Goal: Task Accomplishment & Management: Use online tool/utility

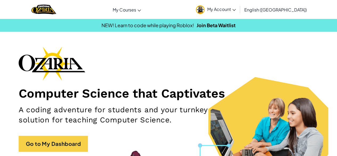
click at [238, 13] on link "My Account" at bounding box center [215, 9] width 45 height 17
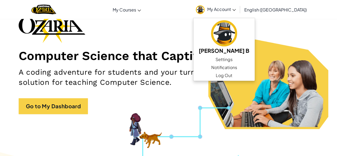
scroll to position [38, 0]
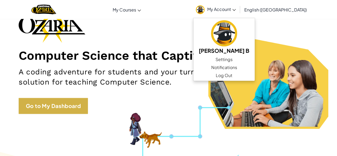
click at [68, 108] on link "Go to My Dashboard" at bounding box center [53, 106] width 69 height 16
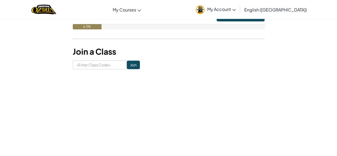
scroll to position [158, 0]
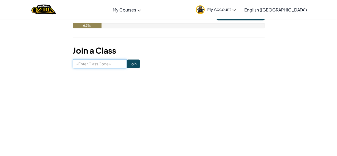
click at [89, 63] on input at bounding box center [100, 63] width 54 height 9
type input "SoftCoinSpell"
click at [128, 66] on input "Join" at bounding box center [133, 63] width 13 height 9
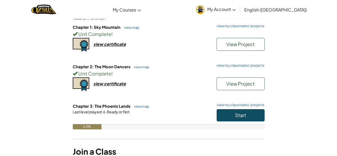
scroll to position [123, 0]
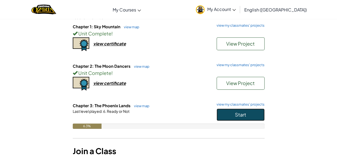
click at [246, 119] on button "Start" at bounding box center [240, 114] width 48 height 12
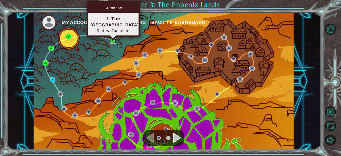
click at [115, 40] on img at bounding box center [112, 40] width 5 height 5
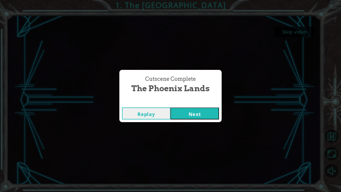
click at [197, 113] on button "Next" at bounding box center [194, 113] width 48 height 12
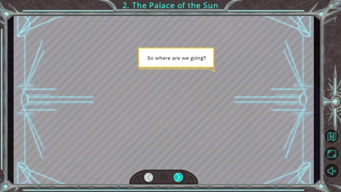
click at [179, 155] on div at bounding box center [179, 177] width 10 height 9
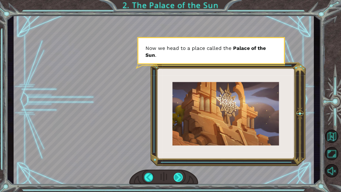
click at [180, 155] on div at bounding box center [179, 177] width 10 height 9
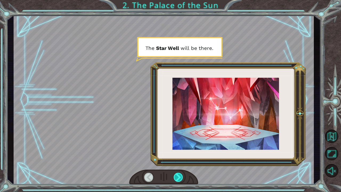
click at [180, 155] on div at bounding box center [179, 177] width 10 height 9
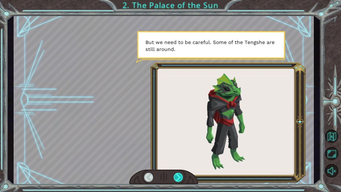
click at [180, 155] on div at bounding box center [179, 177] width 10 height 9
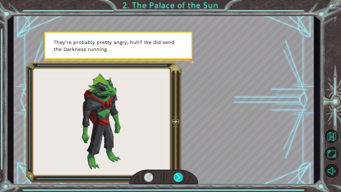
click at [180, 155] on div at bounding box center [179, 177] width 10 height 9
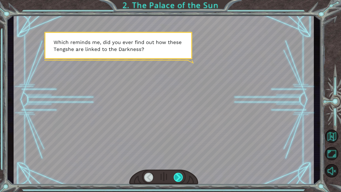
click at [180, 155] on div at bounding box center [179, 177] width 10 height 9
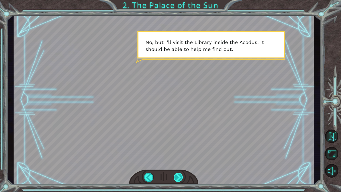
click at [180, 155] on div at bounding box center [179, 177] width 10 height 9
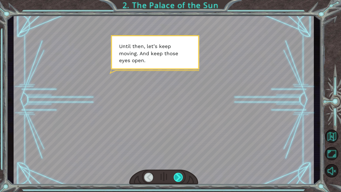
click at [181, 155] on div at bounding box center [179, 177] width 10 height 9
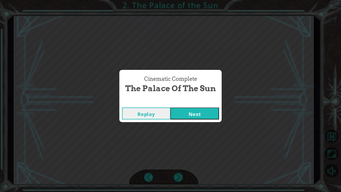
click at [190, 110] on button "Next" at bounding box center [194, 113] width 48 height 12
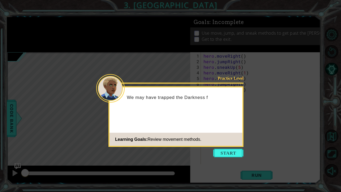
click at [209, 125] on div "Practice Level We may have trapped the Darkness f Learning Goals: Review moveme…" at bounding box center [175, 116] width 135 height 60
click at [232, 152] on button "Start" at bounding box center [228, 153] width 30 height 9
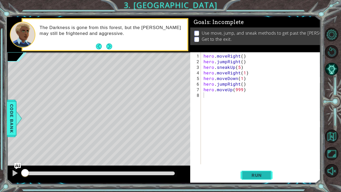
click at [256, 155] on span "Run" at bounding box center [256, 174] width 21 height 5
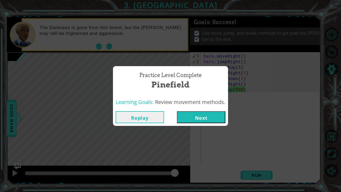
click at [212, 117] on button "Next" at bounding box center [201, 117] width 48 height 12
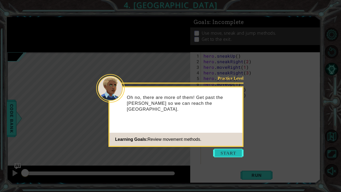
click at [237, 152] on button "Start" at bounding box center [228, 153] width 30 height 9
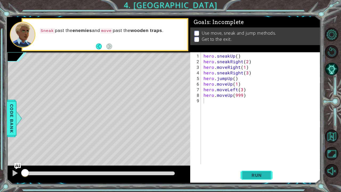
click at [259, 155] on span "Run" at bounding box center [256, 174] width 21 height 5
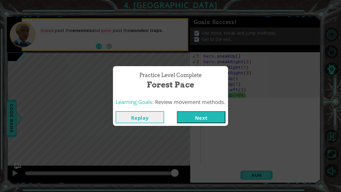
click at [209, 113] on button "Next" at bounding box center [201, 117] width 48 height 12
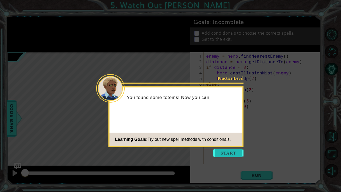
click at [229, 151] on button "Start" at bounding box center [228, 153] width 30 height 9
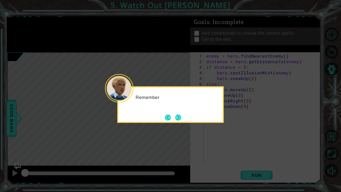
click at [229, 151] on icon at bounding box center [170, 96] width 341 height 192
click at [178, 114] on button "Next" at bounding box center [178, 117] width 6 height 6
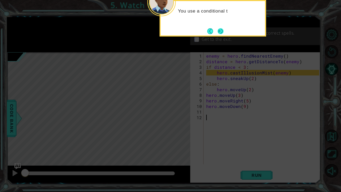
click at [221, 31] on button "Next" at bounding box center [221, 31] width 6 height 6
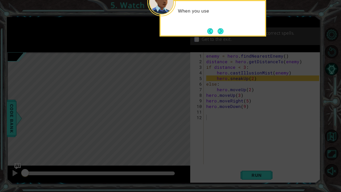
click at [221, 31] on button "Next" at bounding box center [221, 31] width 6 height 6
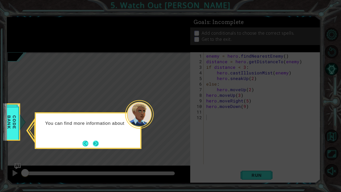
click at [96, 144] on button "Next" at bounding box center [96, 143] width 6 height 6
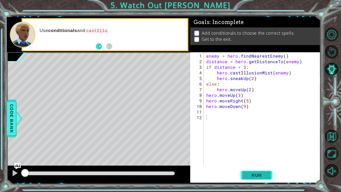
click at [250, 155] on button "Run" at bounding box center [256, 174] width 32 height 13
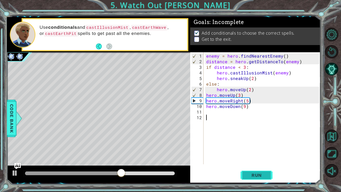
click at [250, 155] on button "Run" at bounding box center [256, 174] width 32 height 13
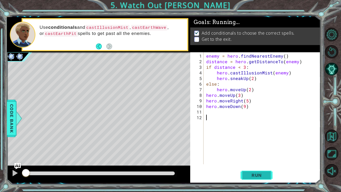
click at [250, 155] on button "Run" at bounding box center [256, 174] width 32 height 13
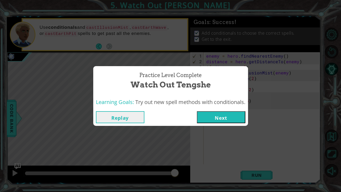
click at [215, 114] on button "Next" at bounding box center [221, 117] width 48 height 12
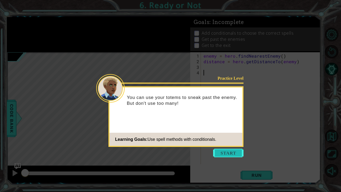
click at [224, 155] on button "Start" at bounding box center [228, 153] width 30 height 9
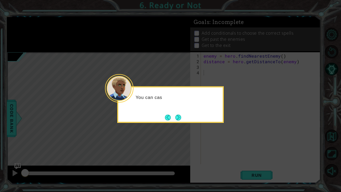
click at [194, 128] on icon at bounding box center [170, 96] width 341 height 192
click at [180, 117] on button "Next" at bounding box center [178, 117] width 6 height 6
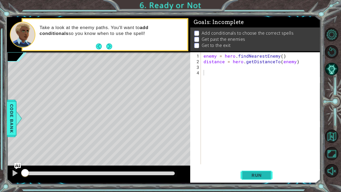
click at [252, 155] on span "Run" at bounding box center [256, 174] width 21 height 5
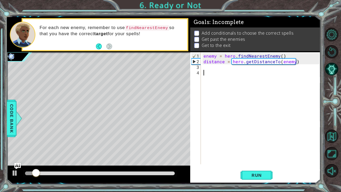
click at [205, 69] on div "enemy = hero . findNearestEnemy ( ) distance = hero . getDistanceTo ( enemy )" at bounding box center [261, 114] width 119 height 123
click at [207, 76] on div "enemy = hero . findNearestEnemy ( ) distance = hero . getDistanceTo ( enemy )" at bounding box center [261, 114] width 119 height 123
click at [207, 71] on div "enemy = hero . findNearestEnemy ( ) distance = hero . getDistanceTo ( enemy )" at bounding box center [261, 114] width 119 height 123
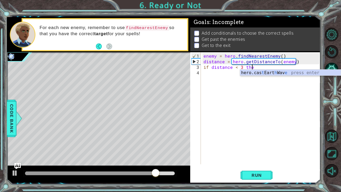
scroll to position [0, 3]
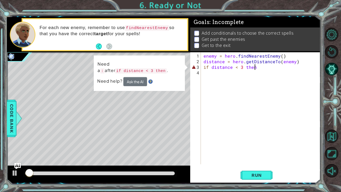
click at [255, 67] on div "enemy = hero . findNearestEnemy ( ) distance = hero . getDistanceTo ( enemy ) i…" at bounding box center [261, 114] width 119 height 123
type textarea "if distance < 3 then:"
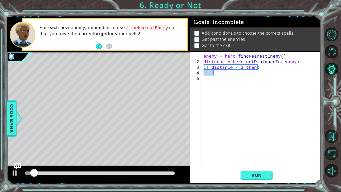
scroll to position [0, 0]
click at [13, 155] on div at bounding box center [14, 172] width 7 height 7
click at [217, 74] on div "enemy = hero . findNearestEnemy ( ) distance = hero . getDistanceTo ( enemy ) i…" at bounding box center [261, 114] width 119 height 123
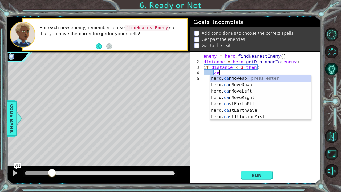
scroll to position [0, 1]
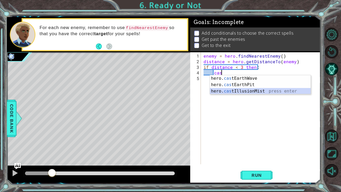
click at [252, 91] on div "hero. cas tEarthWave press enter hero. cas tEarthPit press enter hero. cas tIll…" at bounding box center [260, 91] width 101 height 32
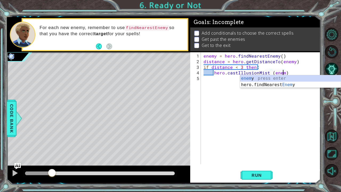
scroll to position [0, 5]
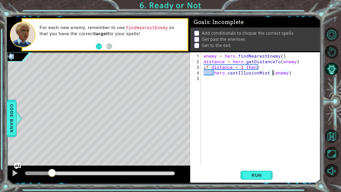
click at [272, 72] on div "enemy = hero . findNearestEnemy ( ) distance = hero . getDistanceTo ( enemy ) i…" at bounding box center [261, 114] width 119 height 123
type textarea "hero.castIllusionMist(enemy)"
click at [278, 107] on div "enemy = hero . findNearestEnemy ( ) distance = hero . getDistanceTo ( enemy ) i…" at bounding box center [261, 114] width 119 height 123
click at [262, 155] on span "Run" at bounding box center [256, 174] width 21 height 5
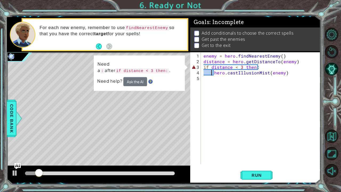
click at [212, 69] on div "enemy = hero . findNearestEnemy ( ) distance = hero . getDistanceTo ( enemy ) i…" at bounding box center [261, 114] width 119 height 123
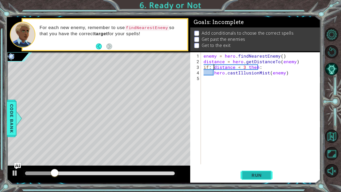
click at [257, 155] on span "Run" at bounding box center [256, 174] width 21 height 5
click at [252, 155] on span "Run" at bounding box center [256, 174] width 21 height 5
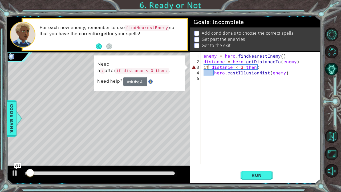
click at [262, 70] on div "enemy = hero . findNearestEnemy ( ) distance = hero . getDistanceTo ( enemy ) i…" at bounding box center [261, 114] width 119 height 123
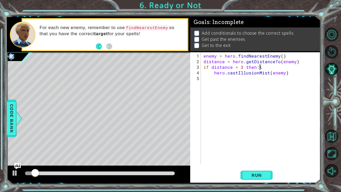
scroll to position [0, 3]
click at [209, 65] on div "enemy = hero . findNearestEnemy ( ) distance = hero . getDistanceTo ( enemy ) i…" at bounding box center [261, 114] width 119 height 123
type textarea "if: distance < 3 then"
click at [262, 137] on div "enemy = hero . findNearestEnemy ( ) distance = hero . getDistanceTo ( enemy ) i…" at bounding box center [261, 114] width 119 height 123
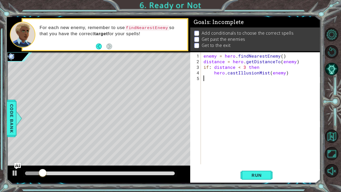
scroll to position [0, 0]
click at [259, 155] on span "Run" at bounding box center [256, 174] width 21 height 5
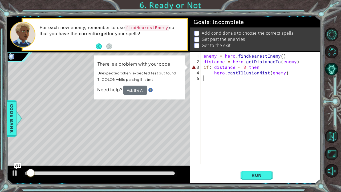
click at [208, 68] on div "enemy = hero . findNearestEnemy ( ) distance = hero . getDistanceTo ( enemy ) i…" at bounding box center [261, 114] width 119 height 123
type textarea "if distance < 3 then"
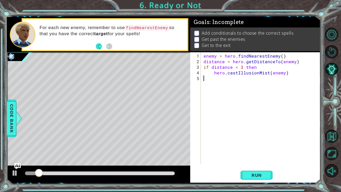
click at [225, 111] on div "enemy = hero . findNearestEnemy ( ) distance = hero . getDistanceTo ( enemy ) i…" at bounding box center [261, 114] width 119 height 123
click at [252, 155] on button "Run" at bounding box center [256, 174] width 32 height 13
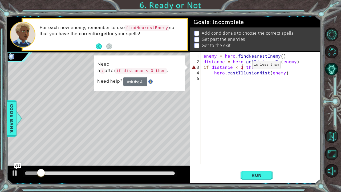
click at [243, 67] on div "enemy = hero . findNearestEnemy ( ) distance = hero . getDistanceTo ( enemy ) i…" at bounding box center [261, 114] width 119 height 123
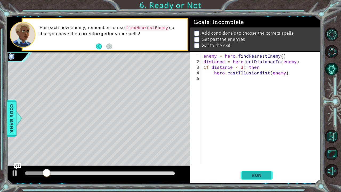
click at [249, 155] on button "Run" at bounding box center [256, 174] width 32 height 13
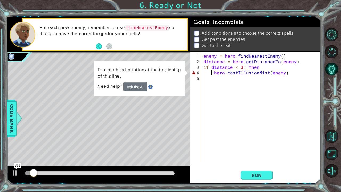
click at [211, 72] on div "enemy = hero . findNearestEnemy ( ) distance = hero . getDistanceTo ( enemy ) i…" at bounding box center [261, 114] width 119 height 123
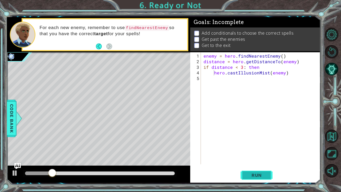
click at [252, 155] on button "Run" at bounding box center [256, 174] width 32 height 13
click at [252, 155] on span "Run" at bounding box center [256, 174] width 21 height 5
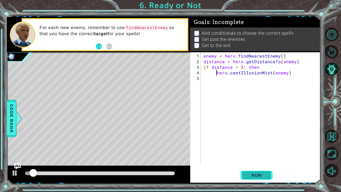
click at [255, 155] on button "Run" at bounding box center [256, 174] width 32 height 13
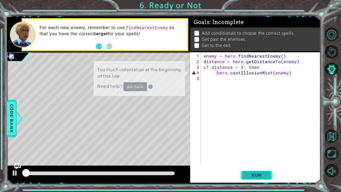
click at [256, 155] on button "Run" at bounding box center [256, 174] width 32 height 13
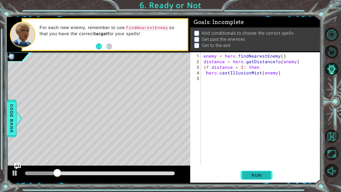
click at [258, 155] on span "Run" at bounding box center [256, 174] width 21 height 5
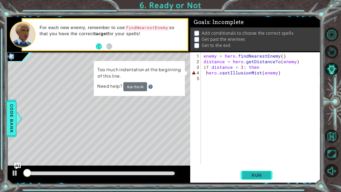
click at [258, 155] on span "Run" at bounding box center [256, 174] width 21 height 5
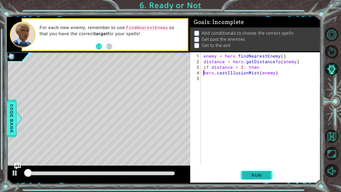
click at [258, 155] on span "Run" at bounding box center [256, 174] width 21 height 5
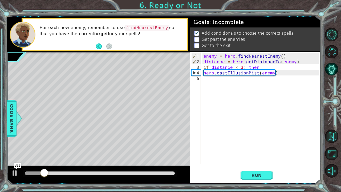
scroll to position [0, 0]
click at [256, 155] on span "Run" at bounding box center [256, 174] width 21 height 5
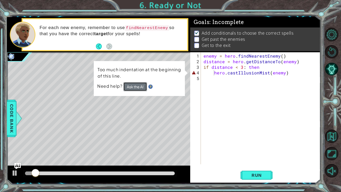
click at [131, 88] on button "Ask the AI" at bounding box center [135, 86] width 24 height 9
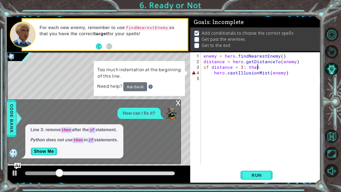
click at [260, 64] on div "enemy = hero . findNearestEnemy ( ) distance = hero . getDistanceTo ( enemy ) i…" at bounding box center [261, 114] width 119 height 123
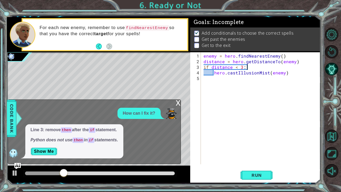
type textarea "if distance < 3:"
click at [253, 155] on span "Run" at bounding box center [256, 174] width 21 height 5
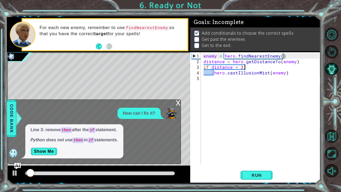
click at [211, 155] on div "Run" at bounding box center [256, 174] width 130 height 13
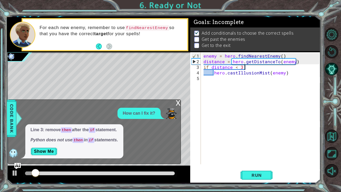
click at [179, 104] on div "x" at bounding box center [178, 102] width 5 height 5
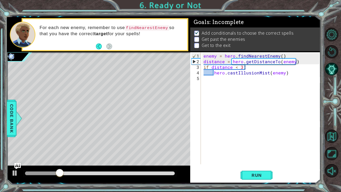
click at [225, 79] on div "enemy = hero . findNearestEnemy ( ) distance = hero . getDistanceTo ( enemy ) i…" at bounding box center [261, 114] width 119 height 123
click at [18, 155] on img "Ask AI" at bounding box center [17, 165] width 7 height 7
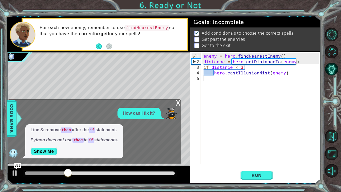
click at [139, 133] on div "Line 3: remove then after the if statement. Python does not use then in if stat…" at bounding box center [93, 141] width 170 height 34
click at [234, 74] on div "enemy = hero . findNearestEnemy ( ) distance = hero . getDistanceTo ( enemy ) i…" at bounding box center [261, 114] width 119 height 123
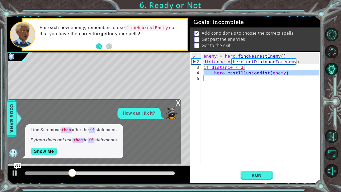
click at [234, 74] on div "enemy = hero . findNearestEnemy ( ) distance = hero . getDistanceTo ( enemy ) i…" at bounding box center [261, 114] width 119 height 123
type textarea "hero.castIllusionMist(enemy)"
click at [241, 103] on div "enemy = hero . findNearestEnemy ( ) distance = hero . getDistanceTo ( enemy ) i…" at bounding box center [260, 108] width 117 height 112
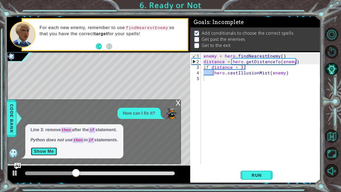
click at [39, 152] on button "Show Me" at bounding box center [44, 151] width 27 height 9
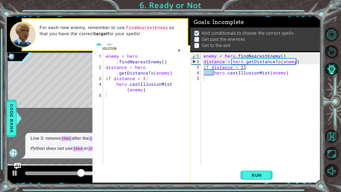
click at [177, 50] on div "×" at bounding box center [179, 50] width 8 height 9
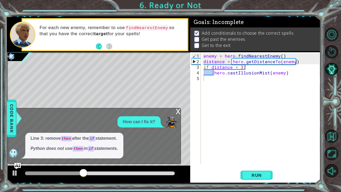
click at [91, 136] on p "Line 3: remove then after the if statement." at bounding box center [74, 138] width 87 height 6
click at [178, 110] on div "x" at bounding box center [178, 110] width 5 height 5
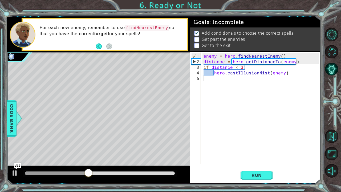
type textarea "hero.castIllusionMist(enemy)"
click at [289, 73] on div "enemy = hero . findNearestEnemy ( ) distance = hero . getDistanceTo ( enemy ) i…" at bounding box center [261, 114] width 119 height 123
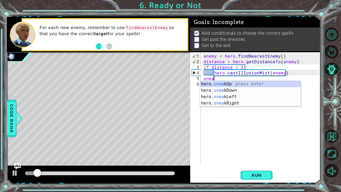
scroll to position [0, 1]
click at [284, 84] on div "hero. sneak Up press enter hero. sneak Down press enter hero. sneak Left press …" at bounding box center [250, 100] width 101 height 38
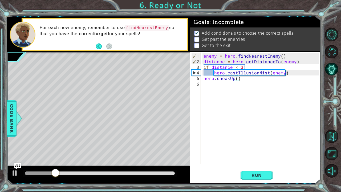
type textarea "hero.sneakUp(2)"
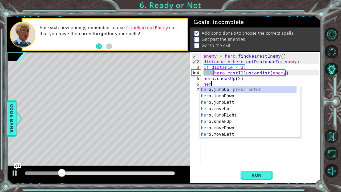
scroll to position [0, 0]
type textarea "herp"
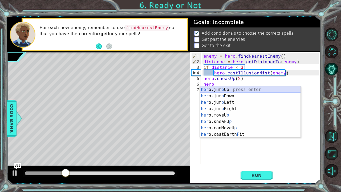
click at [214, 89] on div "her o.jum p Up press enter her o.jum p Down press enter her o.jum p Left press …" at bounding box center [250, 118] width 101 height 64
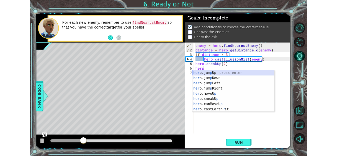
scroll to position [0, 0]
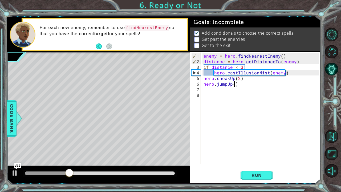
click at [234, 84] on div "enemy = hero . findNearestEnemy ( ) distance = hero . getDistanceTo ( enemy ) i…" at bounding box center [261, 114] width 119 height 123
click at [240, 84] on div "enemy = hero . findNearestEnemy ( ) distance = hero . getDistanceTo ( enemy ) i…" at bounding box center [261, 114] width 119 height 123
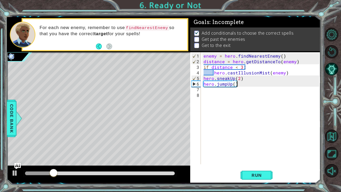
type textarea "hero.jumpUp()"
click at [337, 155] on button "Maximize Browser" at bounding box center [331, 153] width 13 height 13
click at [333, 155] on button "Maximize Browser" at bounding box center [331, 153] width 13 height 13
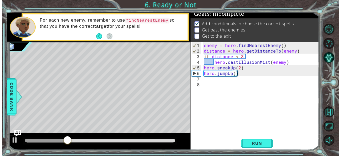
scroll to position [2, 0]
